Goal: Task Accomplishment & Management: Manage account settings

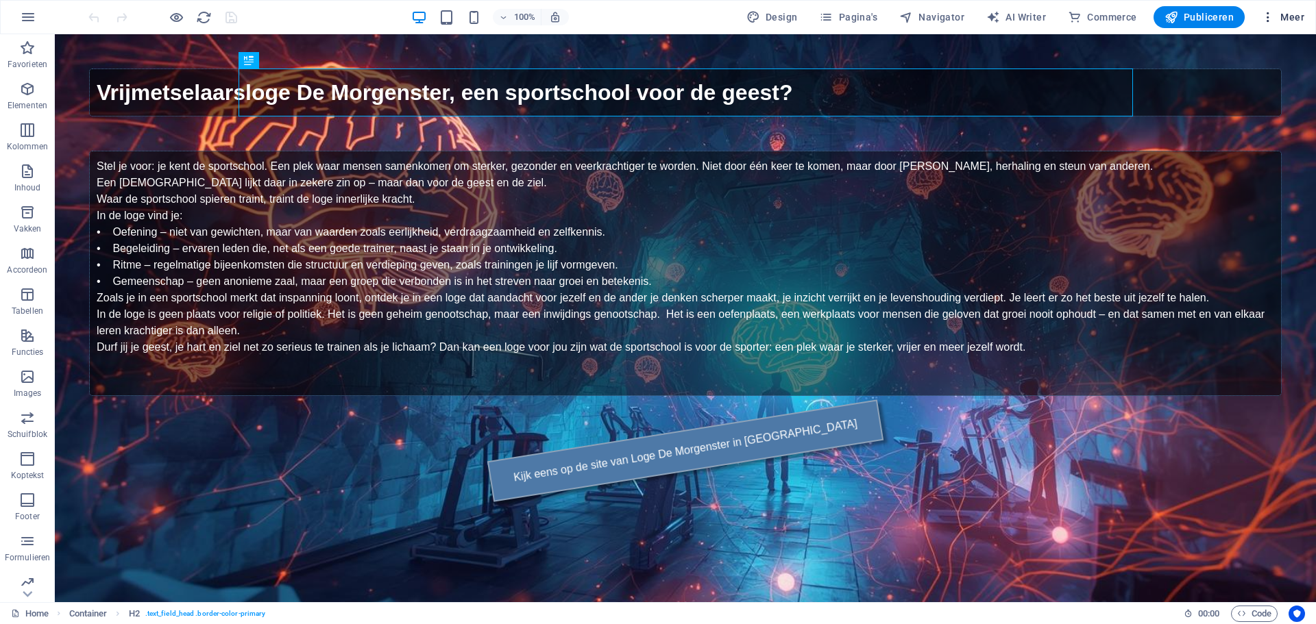
click at [1268, 20] on icon "button" at bounding box center [1268, 17] width 14 height 14
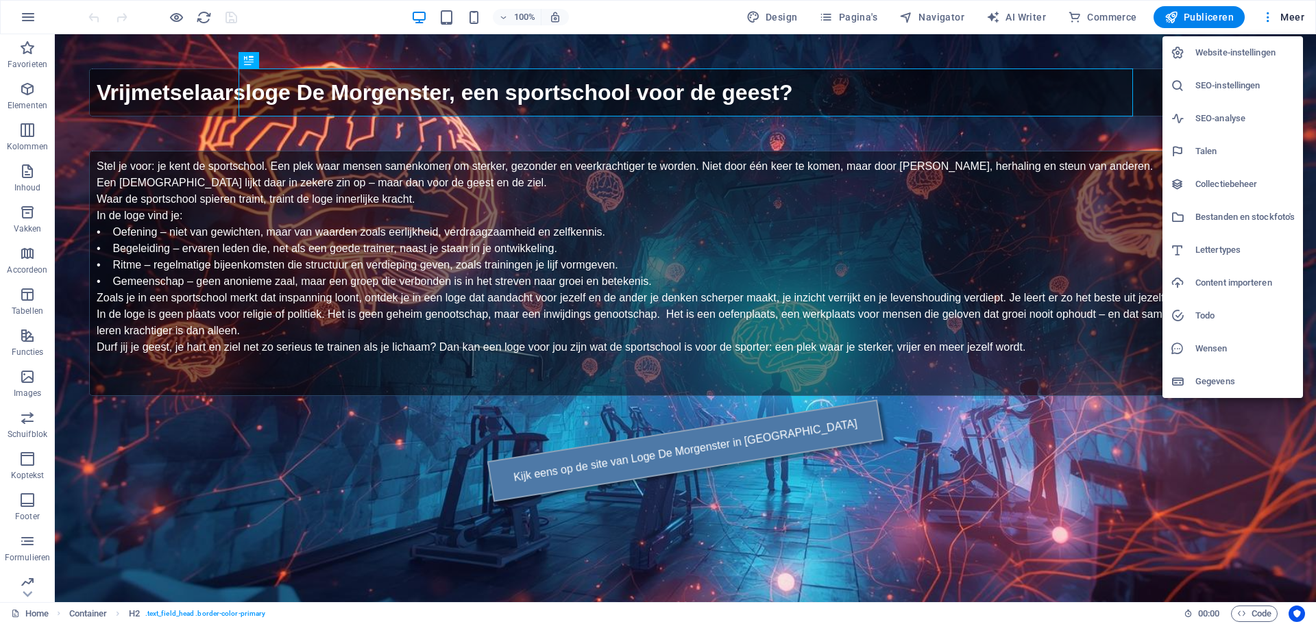
click at [1241, 53] on h6 "Website-instellingen" at bounding box center [1244, 53] width 99 height 16
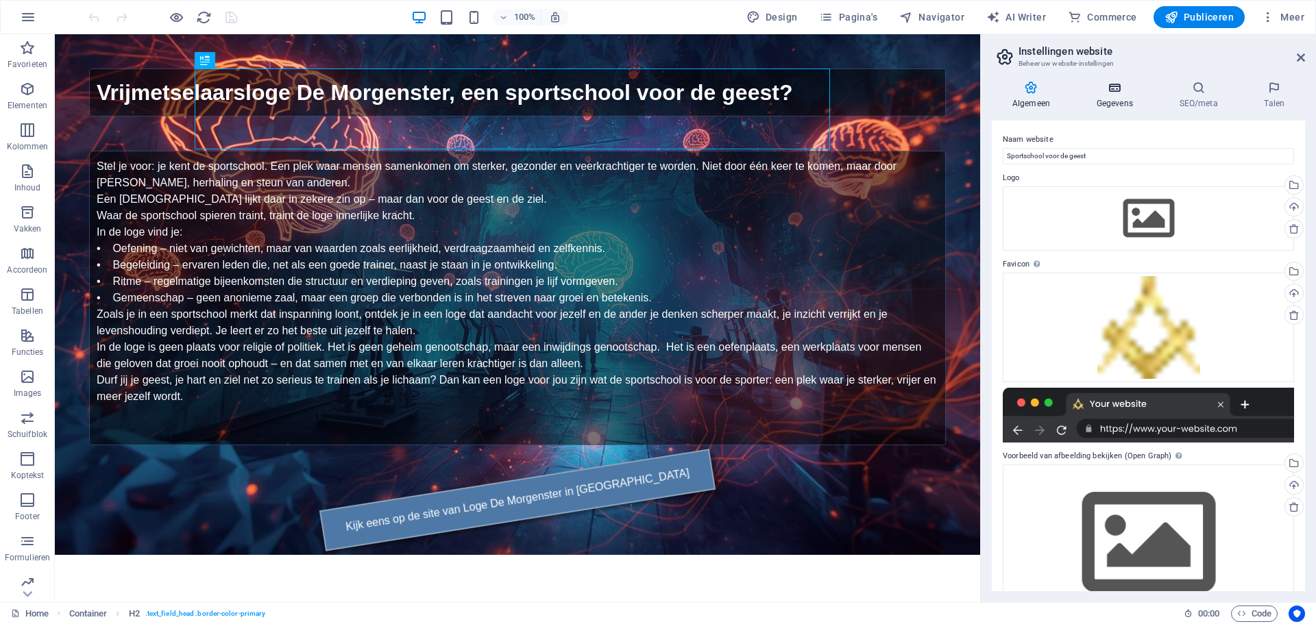
click at [1117, 98] on h4 "Gegevens" at bounding box center [1117, 95] width 83 height 29
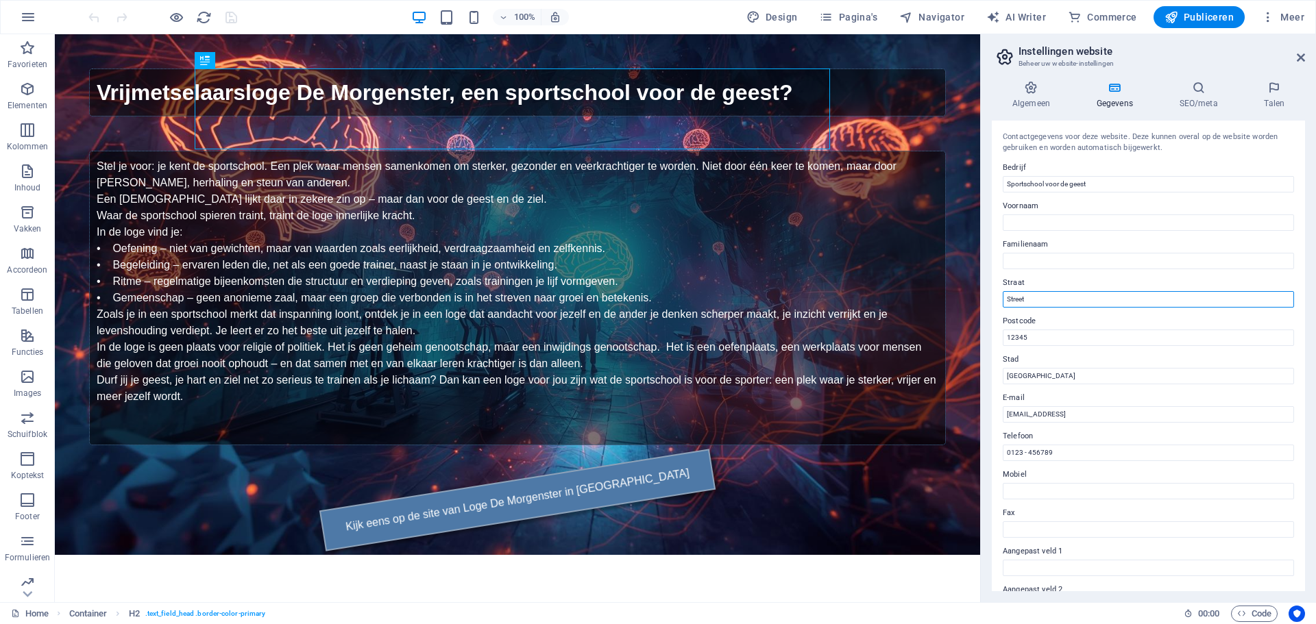
click at [1054, 299] on input "Street" at bounding box center [1148, 299] width 291 height 16
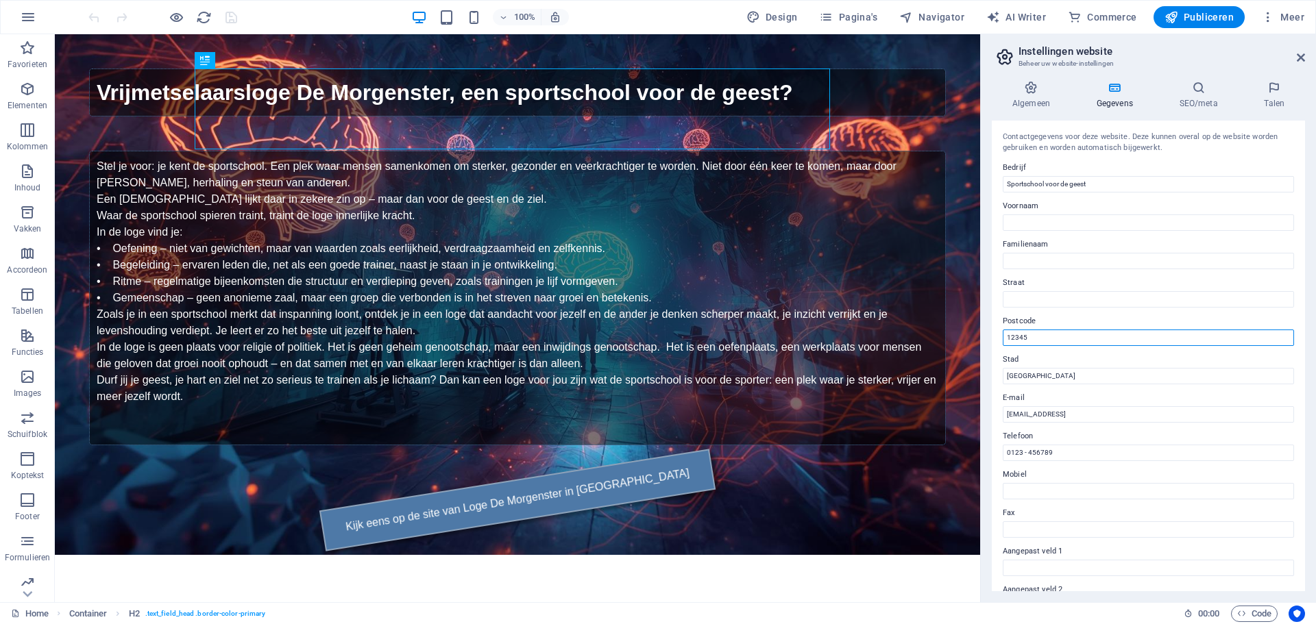
click at [1044, 335] on input "12345" at bounding box center [1148, 338] width 291 height 16
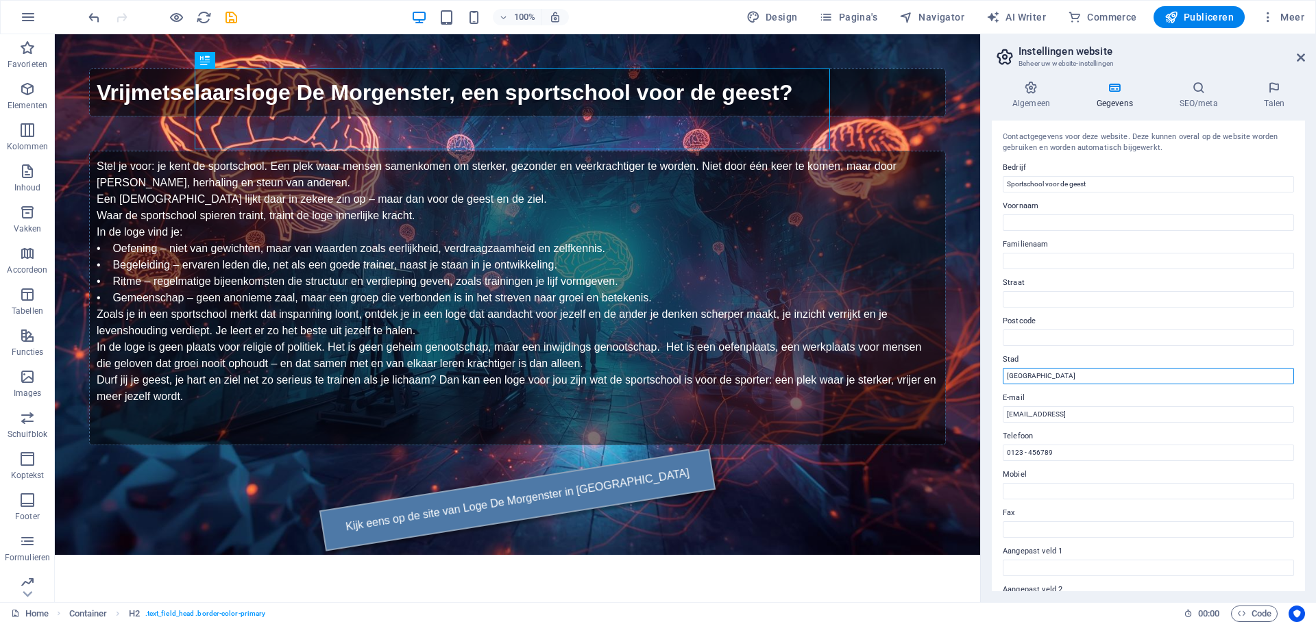
click at [1042, 378] on input "[GEOGRAPHIC_DATA]" at bounding box center [1148, 376] width 291 height 16
type input "Alkmaar"
drag, startPoint x: 1167, startPoint y: 414, endPoint x: 987, endPoint y: 414, distance: 179.5
click at [980, 410] on aside "Instellingen website Beheer uw website-instellingen Algemeen Gegevens SEO/meta …" at bounding box center [1148, 318] width 336 height 568
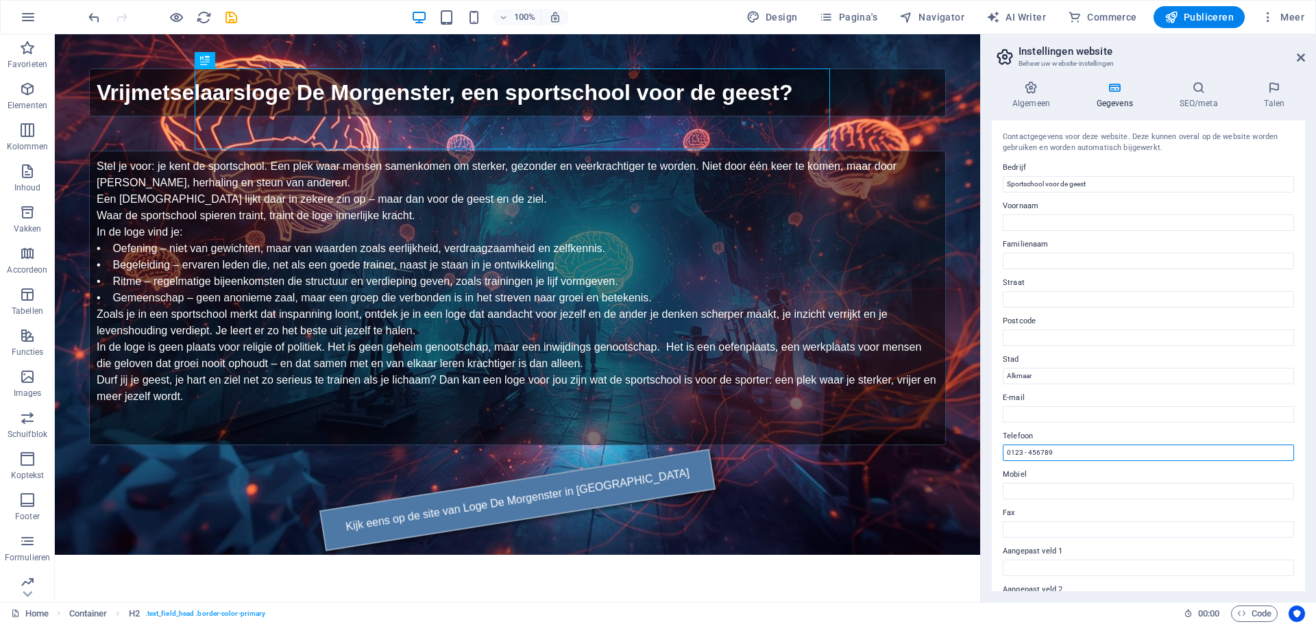
drag, startPoint x: 1061, startPoint y: 452, endPoint x: 982, endPoint y: 450, distance: 79.5
click at [982, 450] on aside "Instellingen website Beheer uw website-instellingen Algemeen Gegevens SEO/meta …" at bounding box center [1148, 318] width 336 height 568
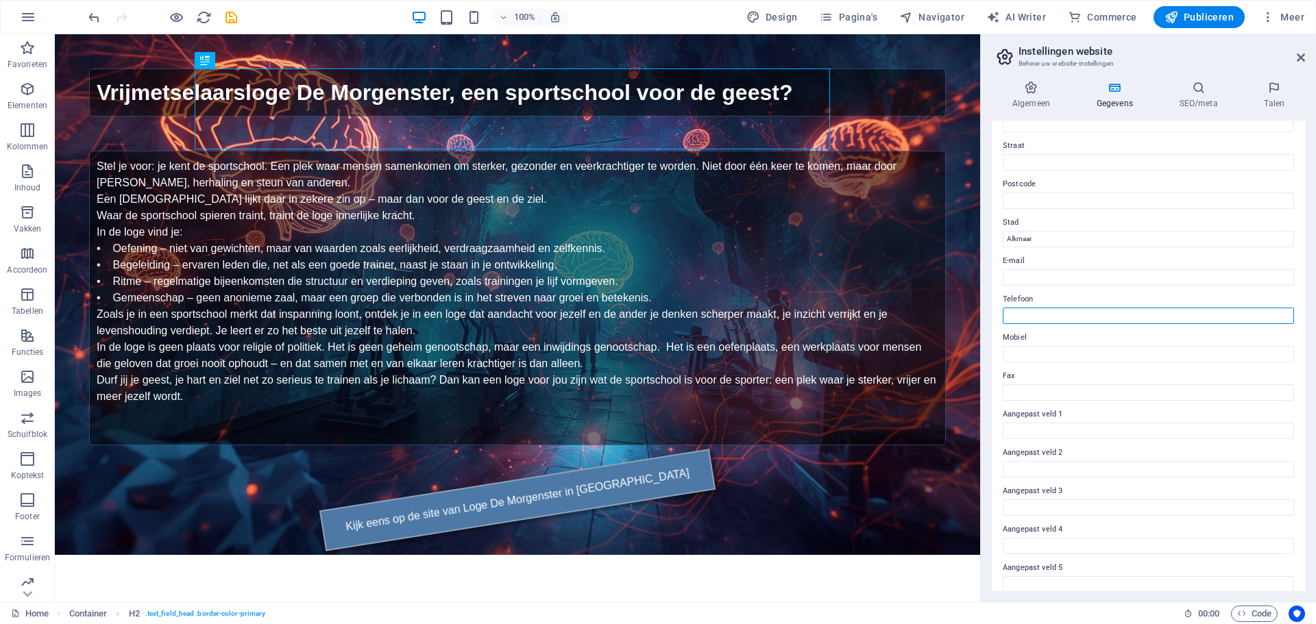
scroll to position [188, 0]
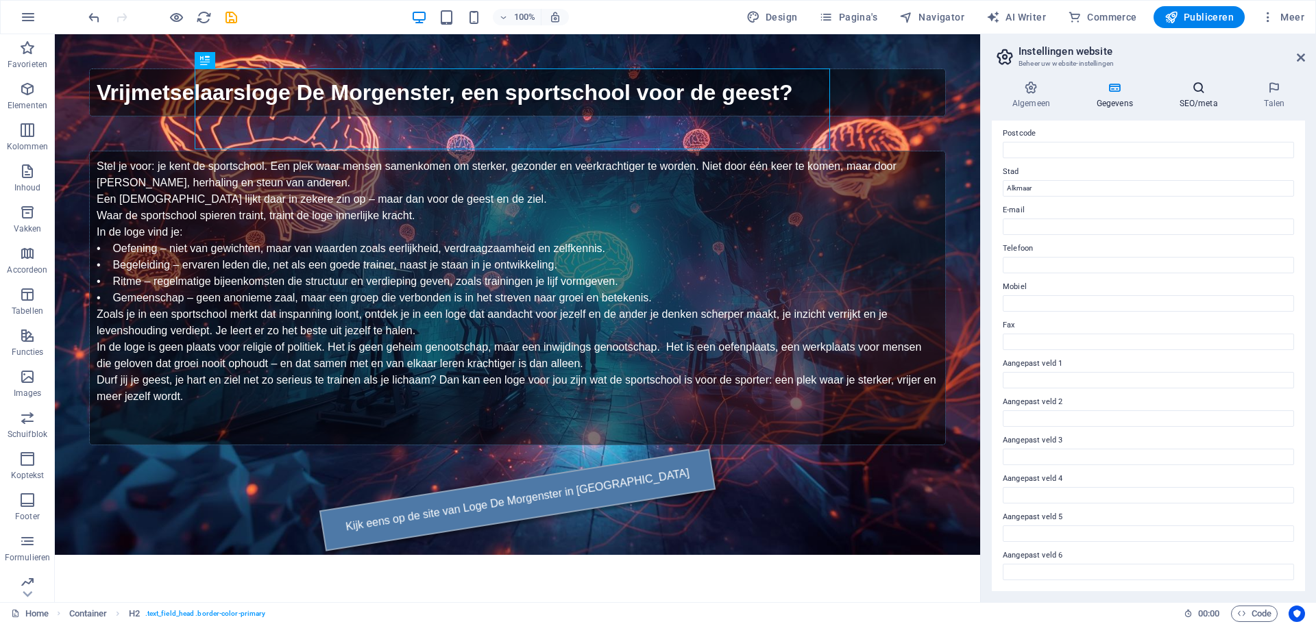
click at [1185, 89] on icon at bounding box center [1198, 88] width 79 height 14
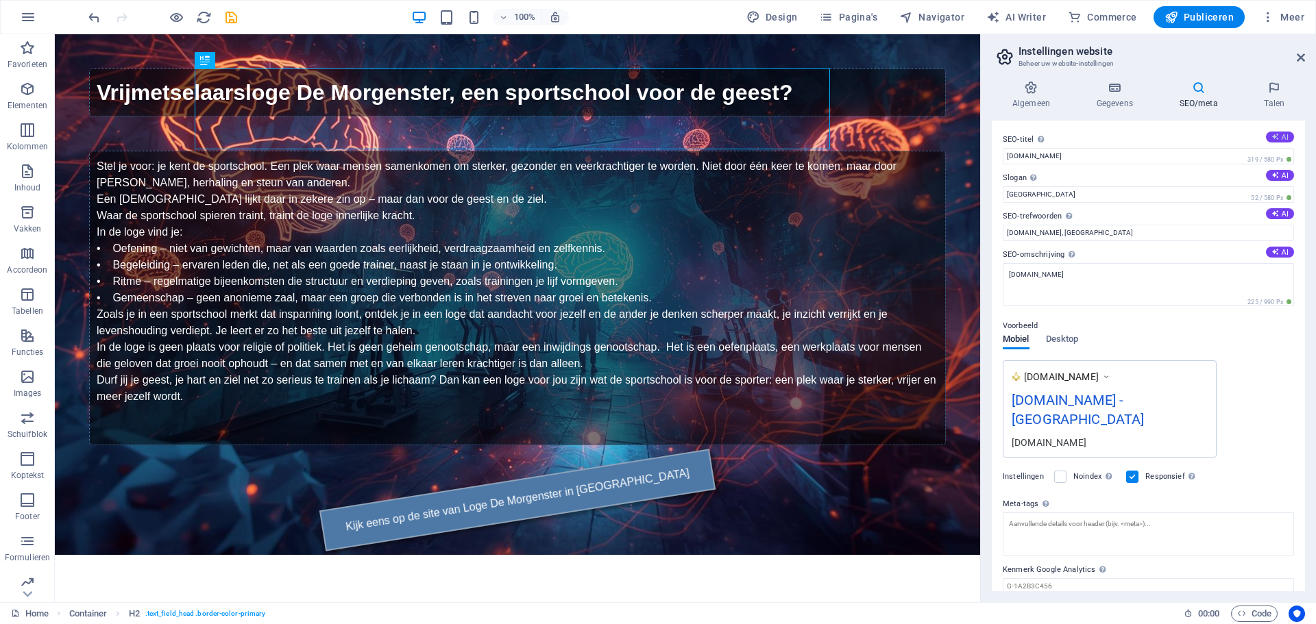
click at [1278, 134] on button "AI" at bounding box center [1280, 137] width 28 height 11
type input "Groei in Vrijmetselarij"
click at [1277, 174] on button "AI" at bounding box center [1280, 175] width 28 height 11
type input "Trainen voor je geest, groei samen in verbinding."
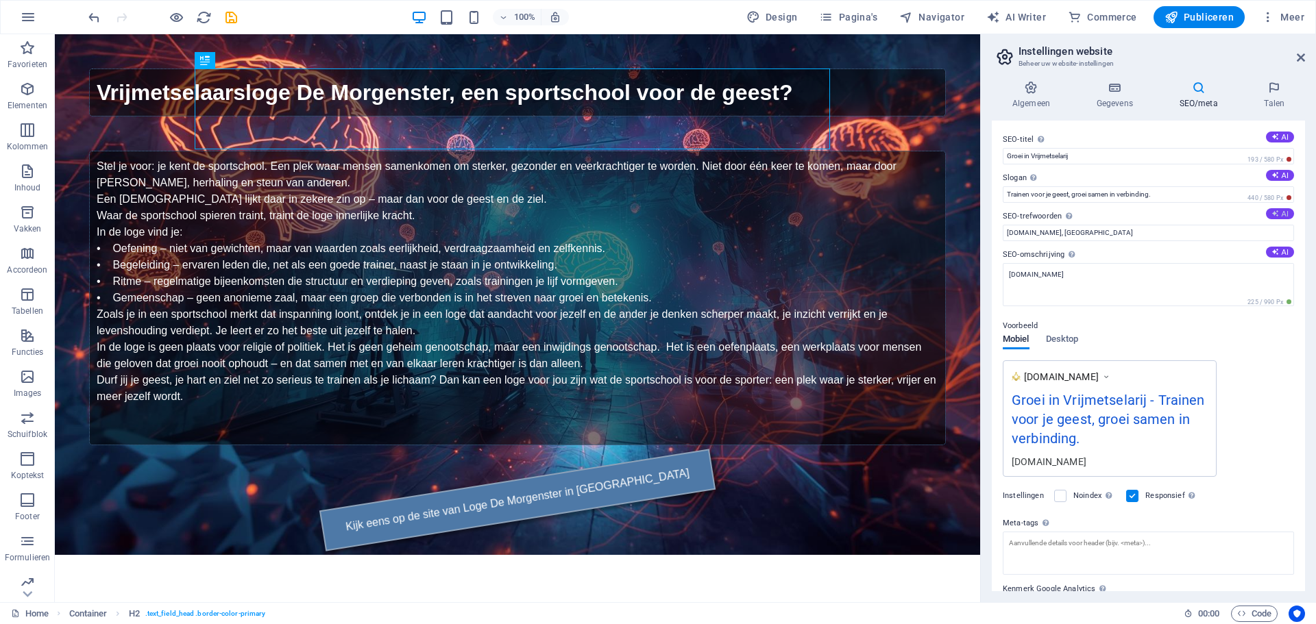
click at [1275, 215] on icon at bounding box center [1275, 214] width 8 height 8
type input "[DEMOGRAPHIC_DATA], innerlijke kracht, geestelijke groei, waarden en normen, ge…"
click at [1237, 233] on input "[DEMOGRAPHIC_DATA], innerlijke kracht, geestelijke groei, waarden en normen, ge…" at bounding box center [1148, 233] width 291 height 16
click at [1279, 254] on button "AI" at bounding box center [1280, 252] width 28 height 11
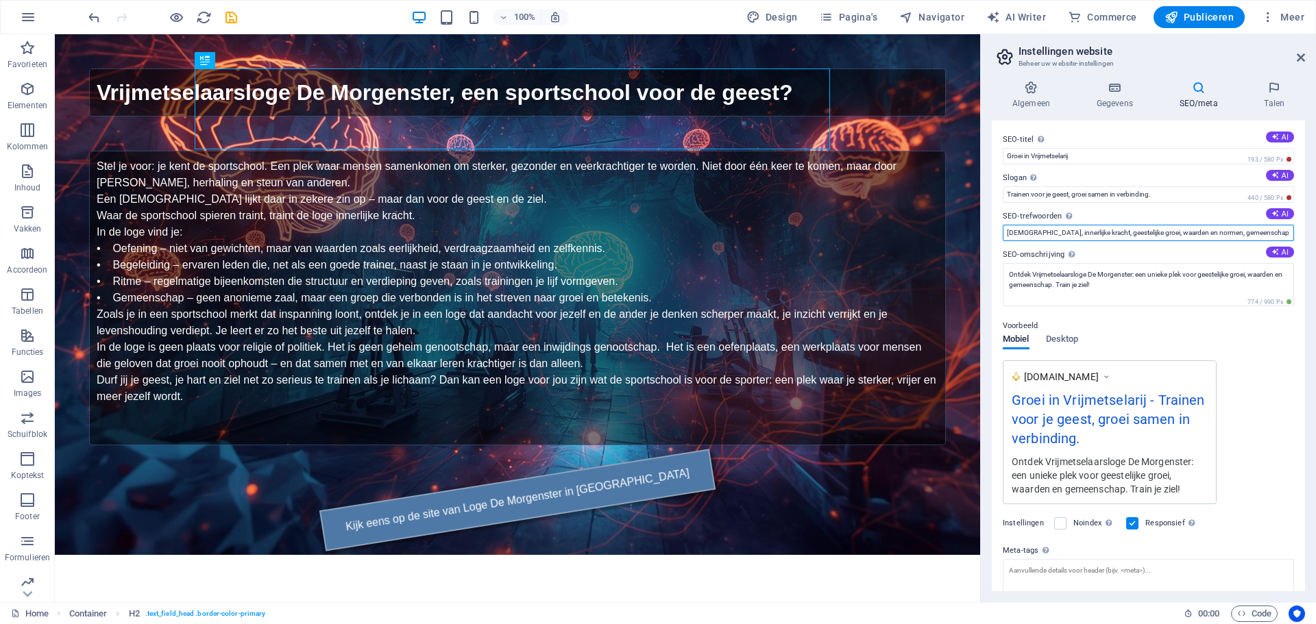
click at [1191, 230] on input "[DEMOGRAPHIC_DATA], innerlijke kracht, geestelijke groei, waarden en normen, ge…" at bounding box center [1148, 233] width 291 height 16
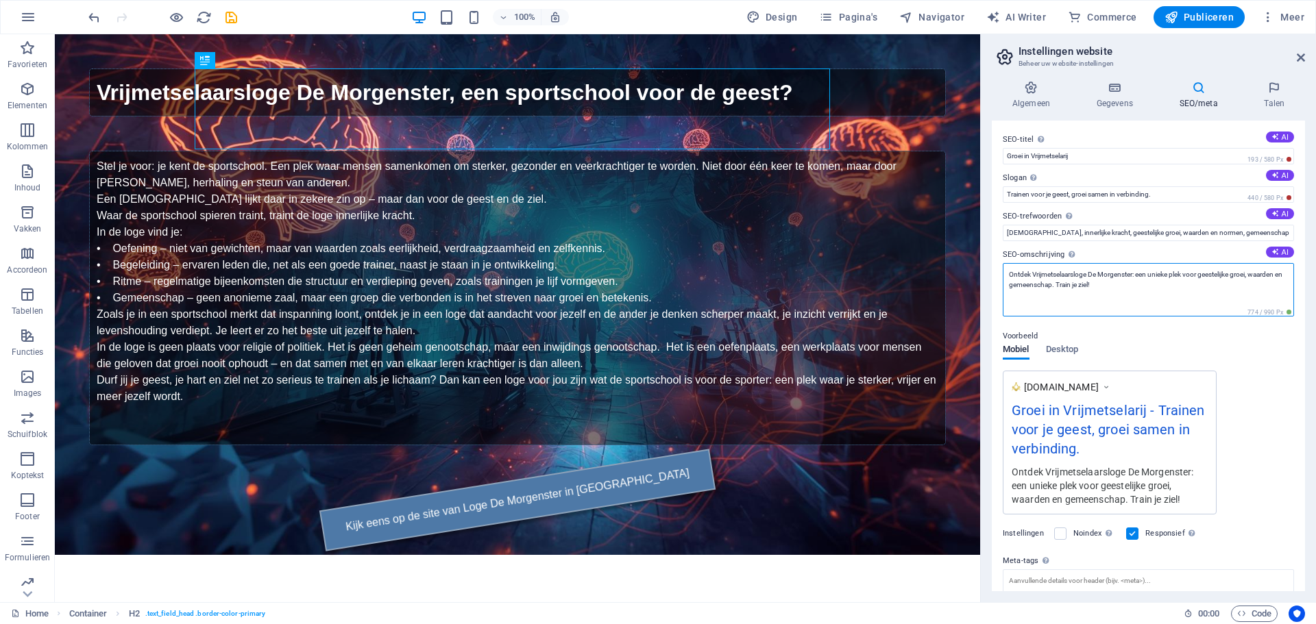
click at [1077, 275] on textarea "Ontdek Vrijmetselaarsloge De Morgenster: een unieke plek voor geestelijke groei…" at bounding box center [1148, 289] width 291 height 53
type textarea "Ontdek Vrijmetselaars loge De Morgenster: een unieke plek voor geestelijke groe…"
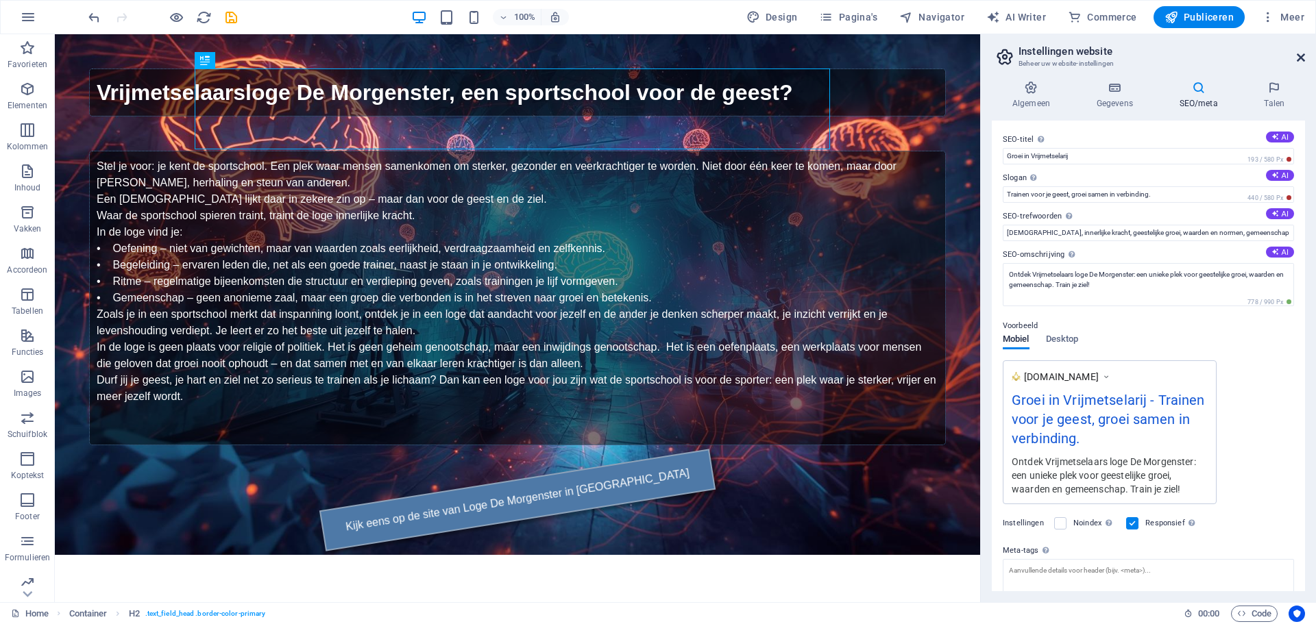
click at [1300, 57] on icon at bounding box center [1300, 57] width 8 height 11
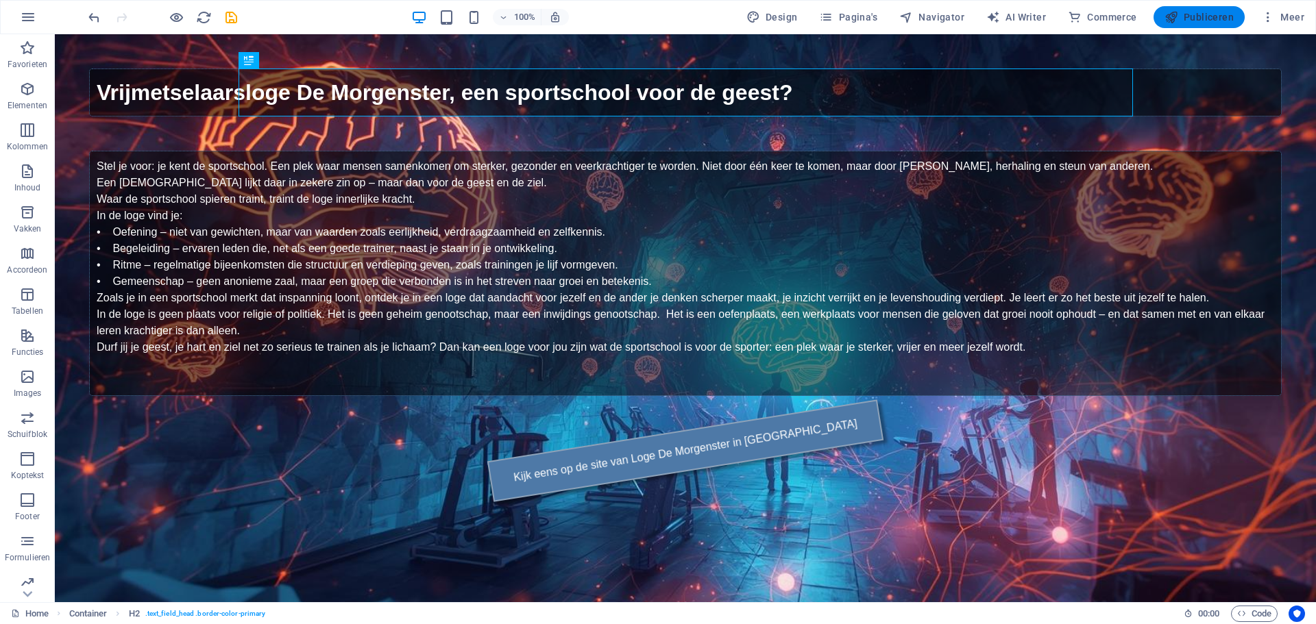
click at [1198, 14] on span "Publiceren" at bounding box center [1198, 17] width 69 height 14
